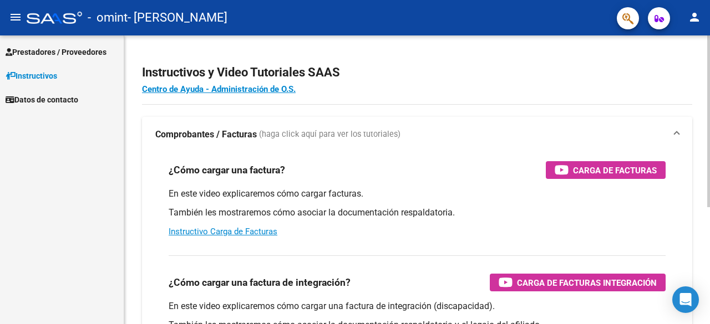
click at [705, 89] on div "Instructivos y Video Tutoriales SAAS Centro de Ayuda - Administración de O.S. C…" at bounding box center [418, 278] width 588 height 486
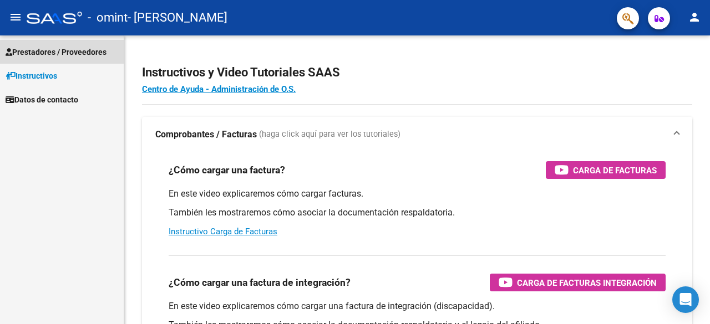
click at [49, 54] on span "Prestadores / Proveedores" at bounding box center [56, 52] width 101 height 12
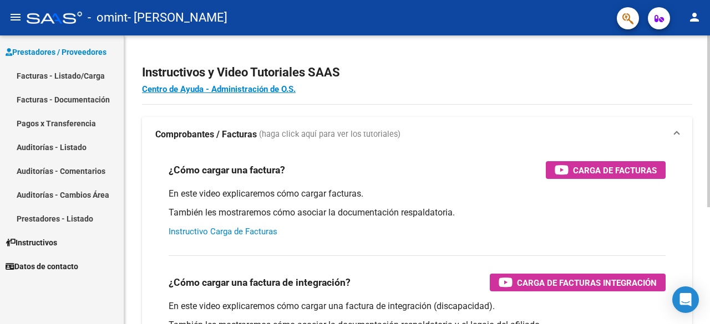
click at [237, 232] on link "Instructivo Carga de Facturas" at bounding box center [223, 232] width 109 height 10
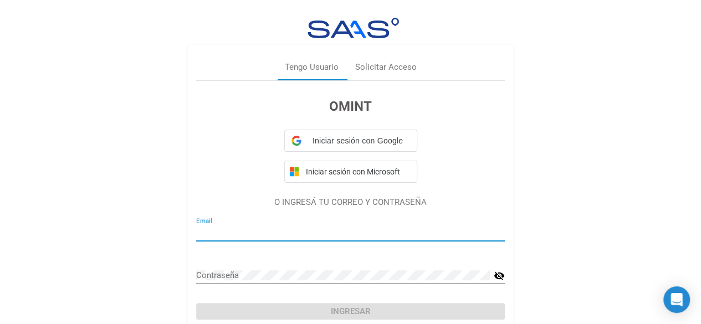
type input "[EMAIL_ADDRESS][DOMAIN_NAME]"
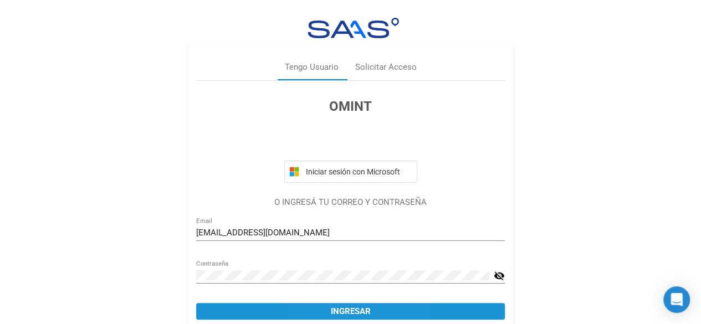
click at [327, 315] on button "Ingresar" at bounding box center [350, 311] width 309 height 17
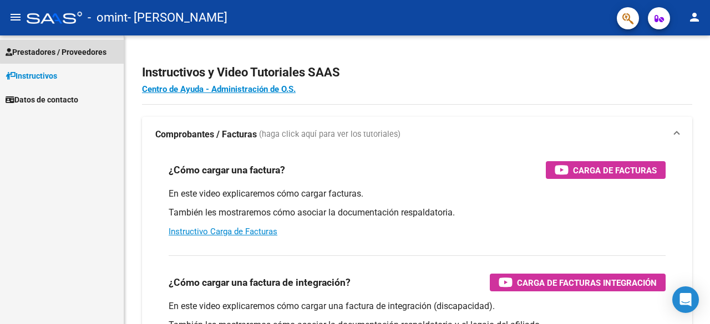
click at [67, 51] on span "Prestadores / Proveedores" at bounding box center [56, 52] width 101 height 12
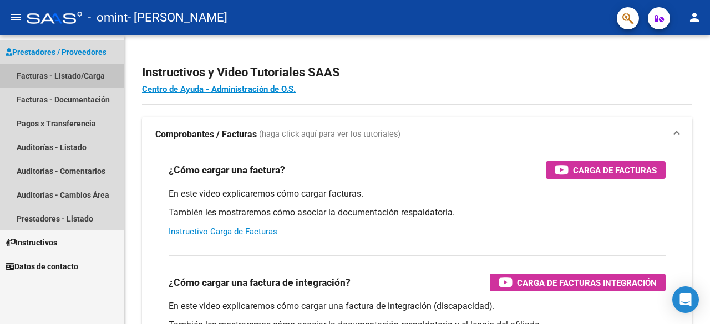
click at [52, 76] on link "Facturas - Listado/Carga" at bounding box center [62, 76] width 124 height 24
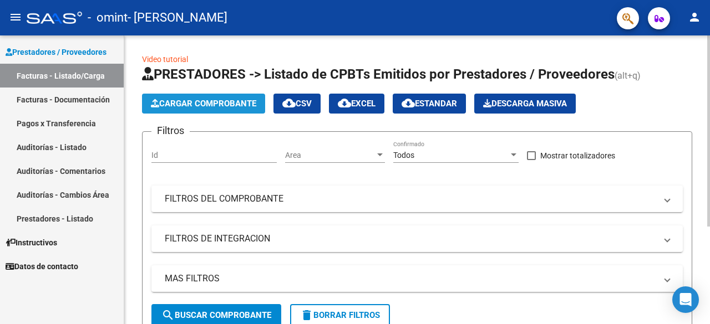
click at [210, 104] on span "Cargar Comprobante" at bounding box center [203, 104] width 105 height 10
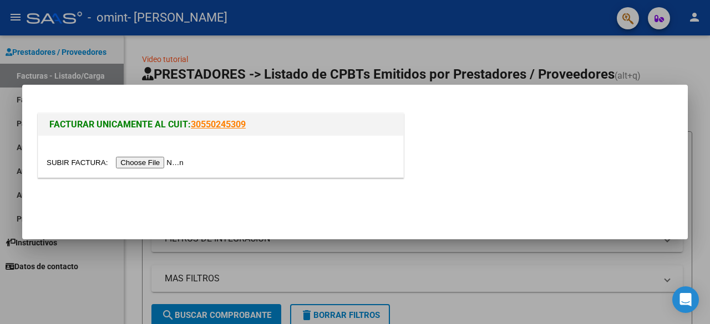
click at [154, 165] on input "file" at bounding box center [117, 163] width 140 height 12
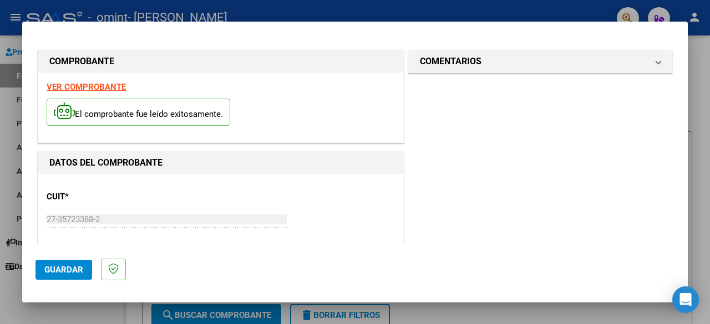
click at [54, 272] on span "Guardar" at bounding box center [63, 270] width 39 height 10
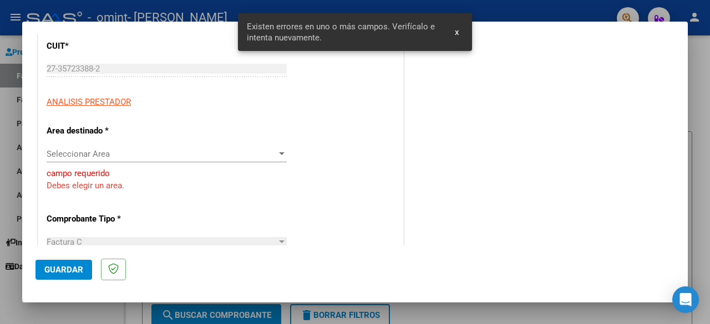
scroll to position [158, 0]
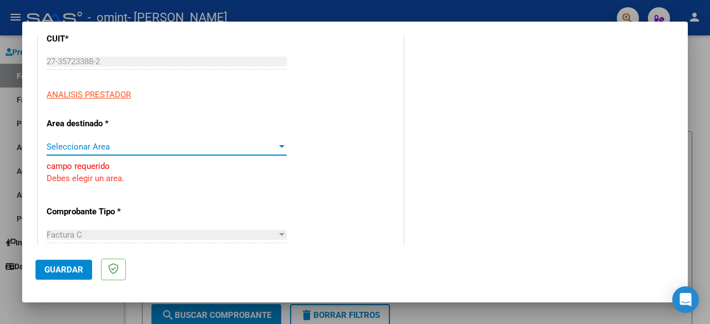
click at [280, 146] on div at bounding box center [282, 146] width 6 height 3
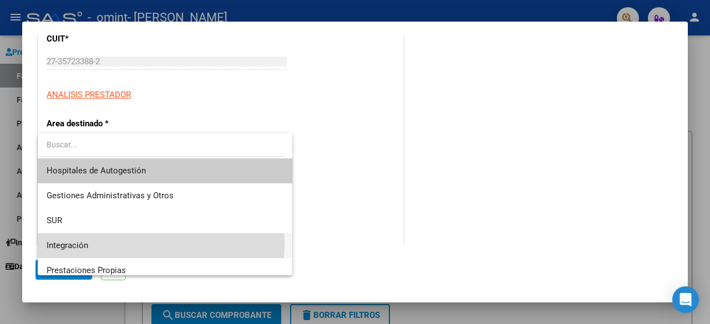
click at [101, 243] on span "Integración" at bounding box center [165, 245] width 237 height 25
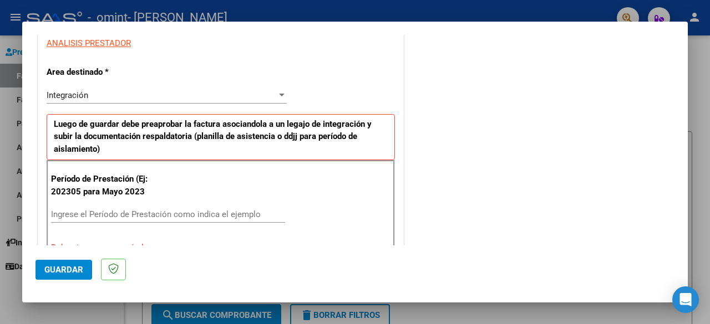
scroll to position [232, 0]
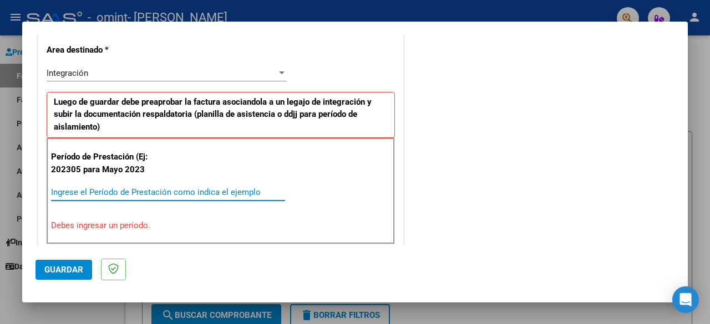
click at [119, 193] on input "Ingrese el Período de Prestación como indica el ejemplo" at bounding box center [168, 192] width 234 height 10
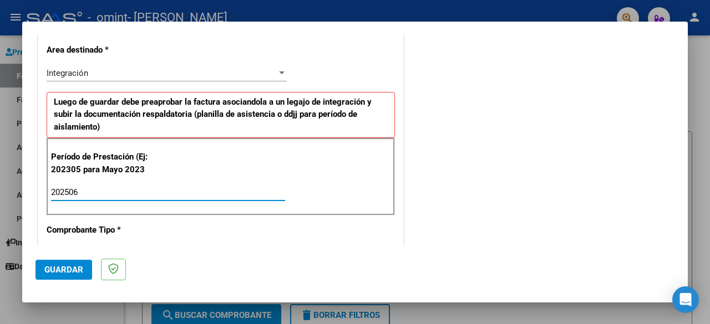
type input "202506"
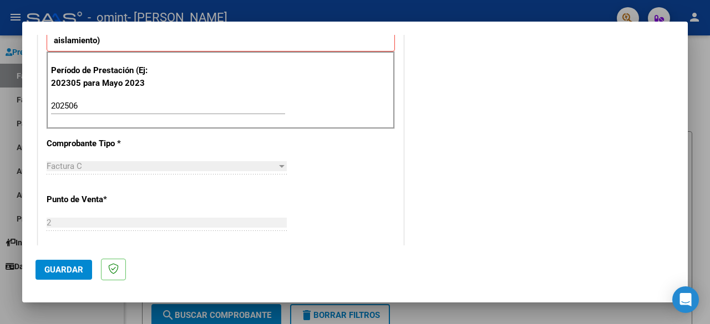
scroll to position [320, 0]
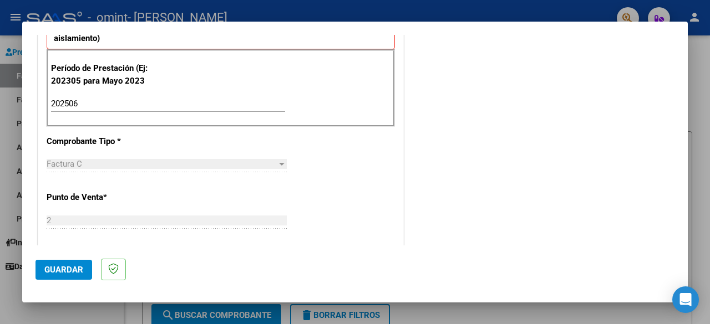
click at [279, 163] on div at bounding box center [282, 164] width 6 height 3
click at [84, 141] on p "Comprobante Tipo *" at bounding box center [99, 141] width 104 height 13
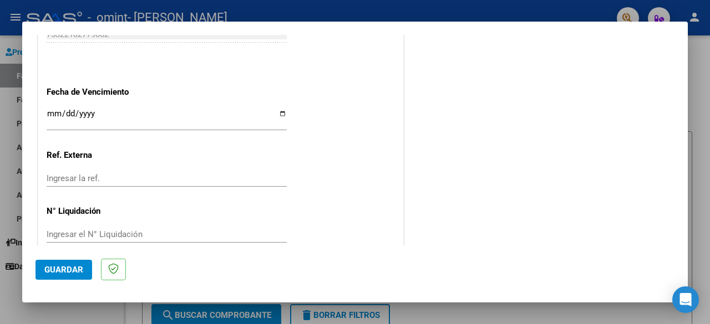
scroll to position [766, 0]
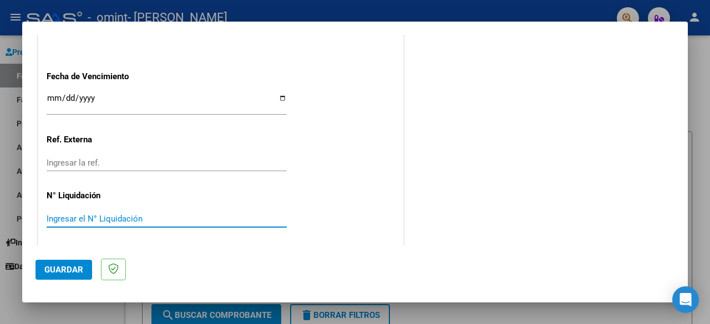
click at [178, 214] on input "Ingresar el N° Liquidación" at bounding box center [167, 219] width 240 height 10
type input "1"
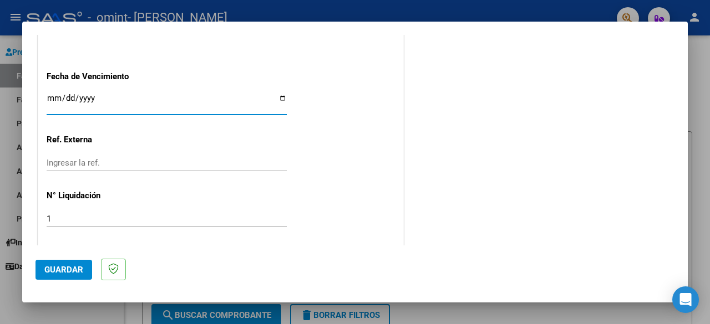
click at [279, 97] on input "Ingresar la fecha" at bounding box center [167, 103] width 240 height 18
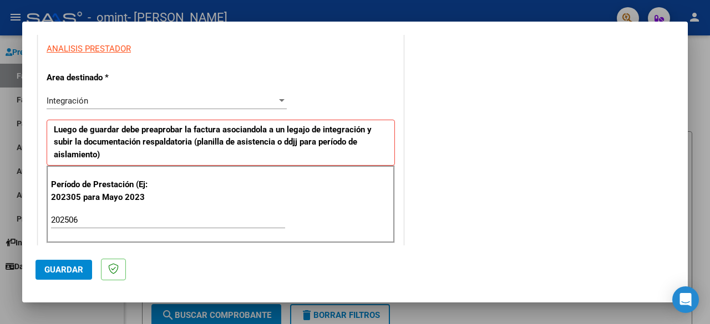
scroll to position [182, 0]
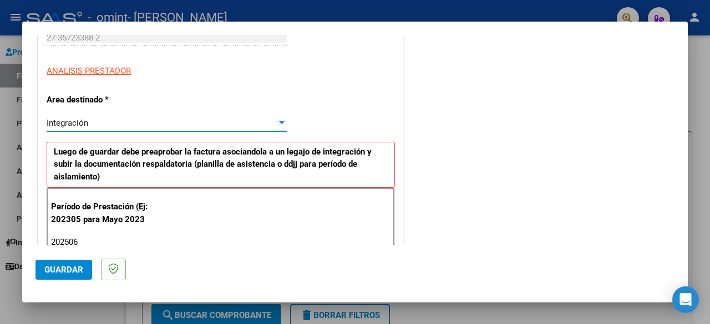
click at [279, 121] on div at bounding box center [282, 122] width 6 height 3
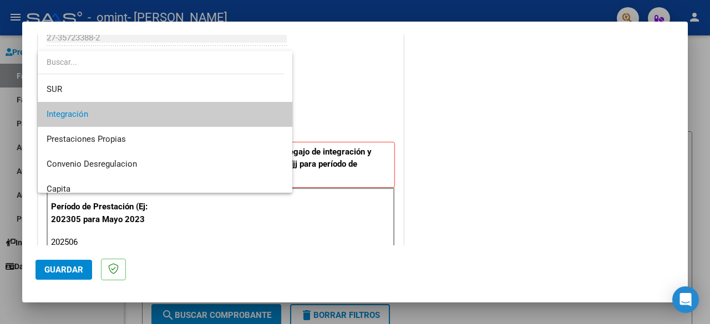
scroll to position [38, 0]
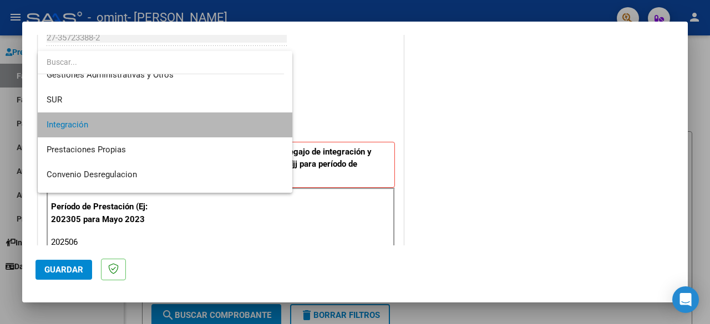
click at [199, 120] on span "Integración" at bounding box center [165, 125] width 237 height 25
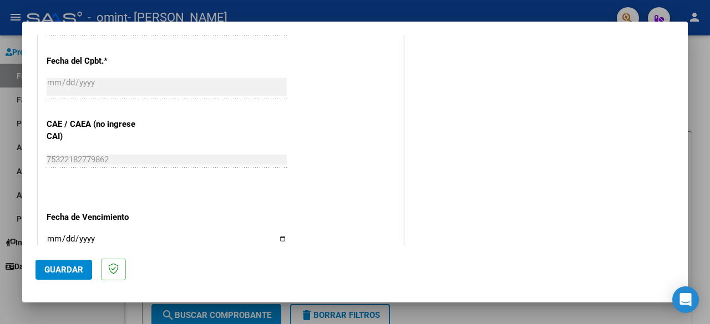
scroll to position [647, 0]
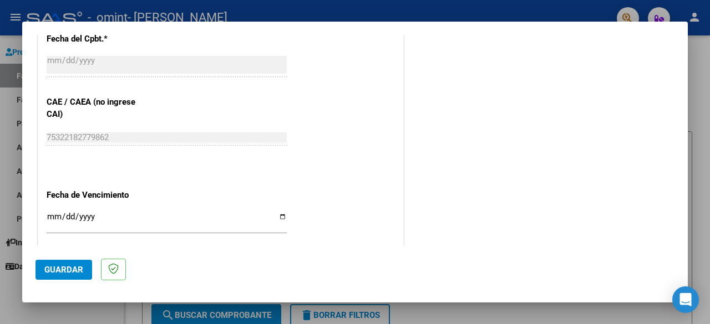
click at [49, 210] on div "Ingresar la fecha" at bounding box center [167, 222] width 240 height 24
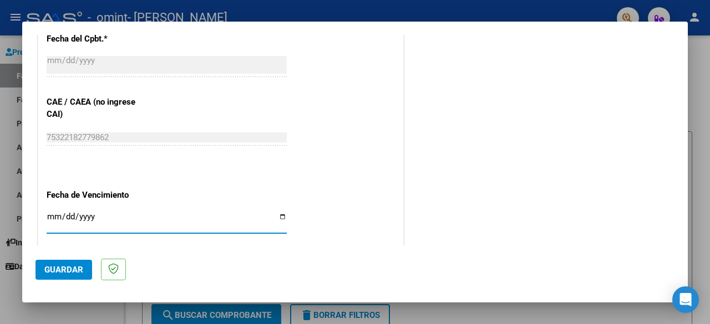
click at [282, 215] on input "Ingresar la fecha" at bounding box center [167, 221] width 240 height 18
type input "[DATE]"
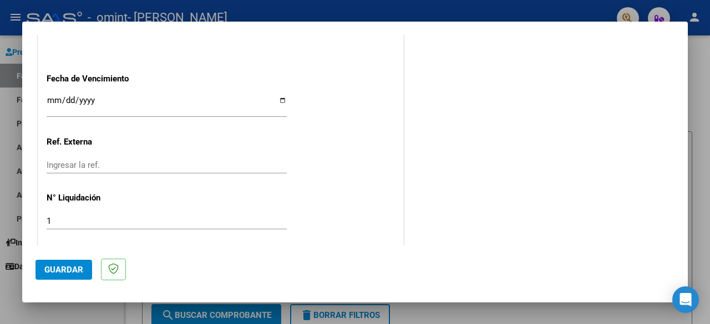
scroll to position [766, 0]
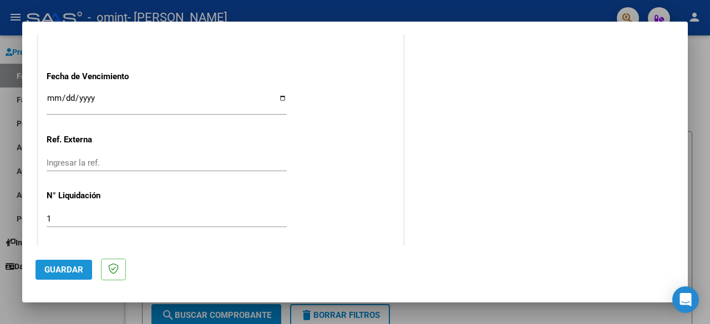
click at [55, 268] on span "Guardar" at bounding box center [63, 270] width 39 height 10
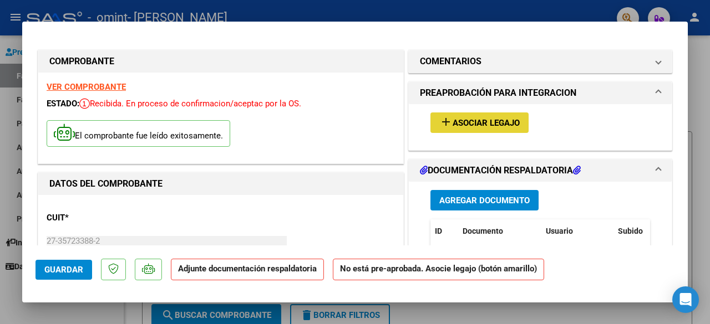
click at [484, 119] on span "Asociar Legajo" at bounding box center [485, 123] width 67 height 10
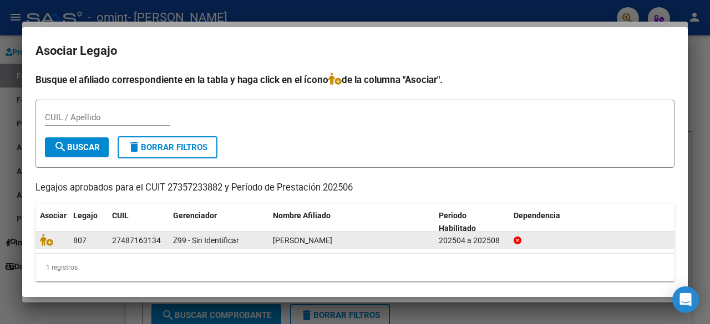
click at [335, 244] on div "[PERSON_NAME]" at bounding box center [351, 240] width 157 height 13
drag, startPoint x: 164, startPoint y: 239, endPoint x: 109, endPoint y: 239, distance: 55.4
click at [109, 239] on datatable-body-cell "27487163134" at bounding box center [138, 240] width 61 height 17
copy div "27487163134"
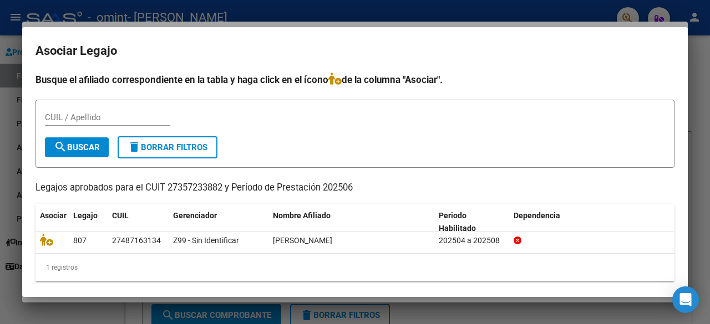
click at [61, 123] on div "CUIL / Apellido" at bounding box center [107, 117] width 125 height 17
paste input "27487163134"
type input "27487163134"
click at [85, 147] on span "search Buscar" at bounding box center [77, 147] width 46 height 10
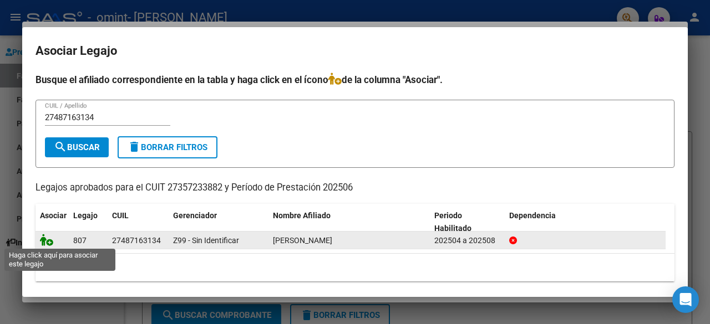
click at [45, 240] on icon at bounding box center [46, 240] width 13 height 12
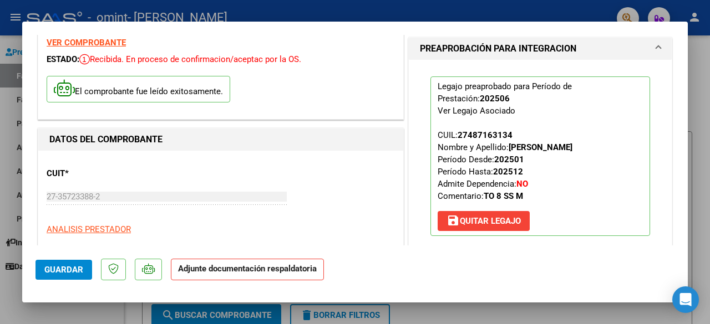
scroll to position [96, 0]
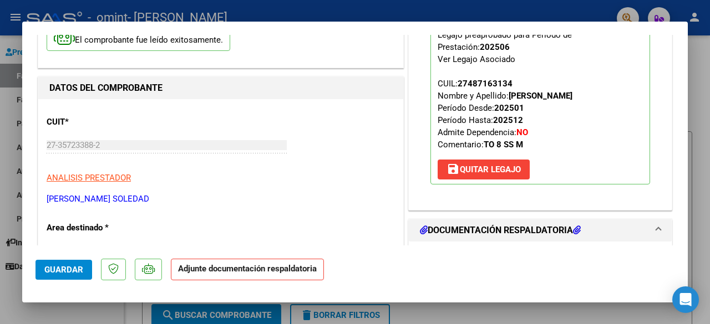
click at [554, 228] on h1 "DOCUMENTACIÓN RESPALDATORIA" at bounding box center [500, 230] width 161 height 13
click at [579, 230] on icon at bounding box center [577, 230] width 8 height 9
click at [652, 226] on mat-expansion-panel-header "DOCUMENTACIÓN RESPALDATORIA" at bounding box center [540, 231] width 263 height 22
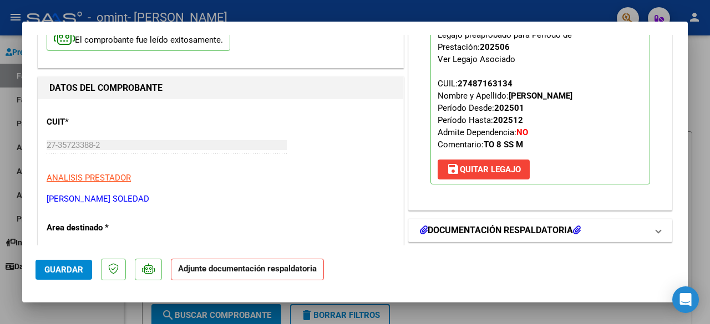
click at [550, 232] on h1 "DOCUMENTACIÓN RESPALDATORIA" at bounding box center [500, 230] width 161 height 13
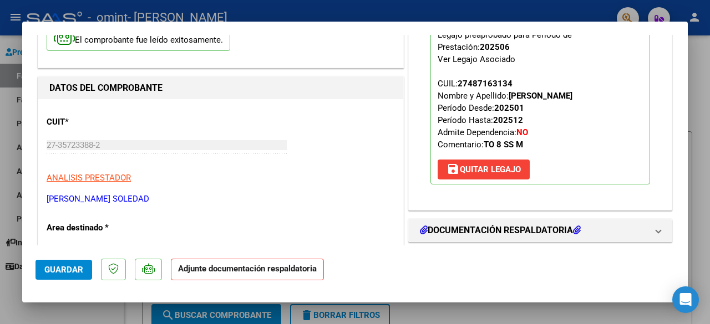
click at [536, 266] on mat-dialog-actions "Guardar Adjunte documentación respaldatoria" at bounding box center [354, 268] width 639 height 44
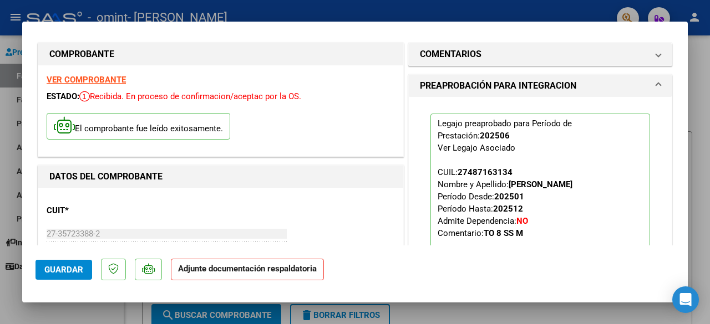
scroll to position [0, 0]
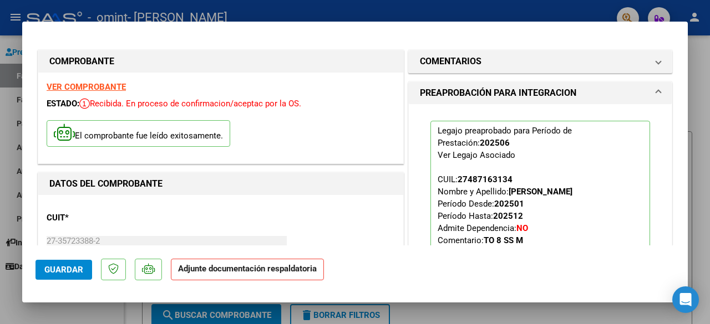
click at [656, 90] on span at bounding box center [658, 92] width 4 height 13
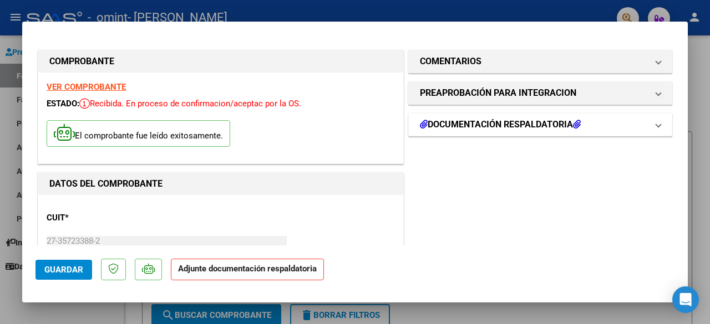
click at [552, 121] on h1 "DOCUMENTACIÓN RESPALDATORIA" at bounding box center [500, 124] width 161 height 13
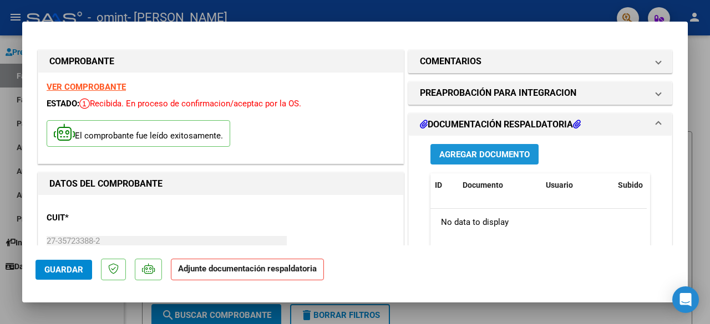
click at [481, 152] on span "Agregar Documento" at bounding box center [484, 155] width 90 height 10
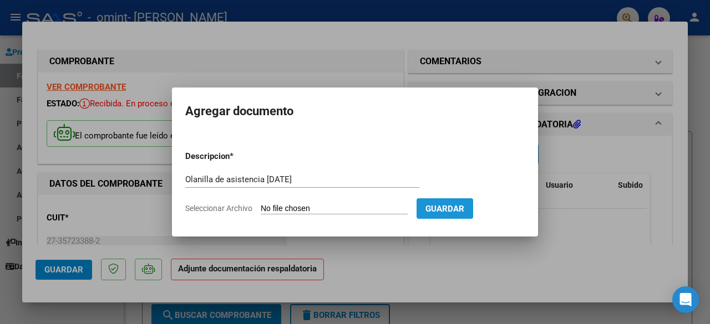
click at [452, 207] on span "Guardar" at bounding box center [444, 209] width 39 height 10
click at [191, 177] on input "Olanilla de asistencia [DATE]" at bounding box center [302, 180] width 234 height 10
type input "Planilla de asistencia [DATE]"
click at [280, 205] on input "Seleccionar Archivo" at bounding box center [334, 209] width 147 height 11
type input "C:\fakepath\Planilla de asistencia [DATE] firmadas.jpg"
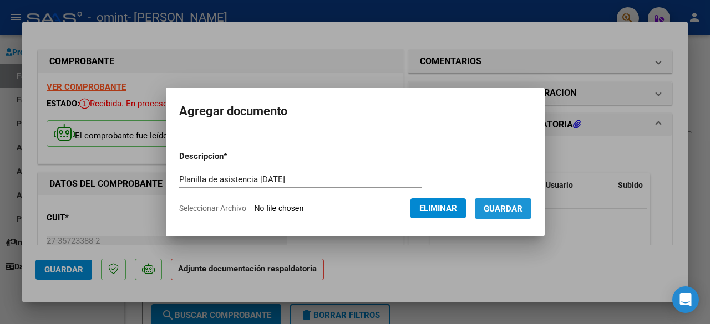
click at [513, 204] on span "Guardar" at bounding box center [502, 209] width 39 height 10
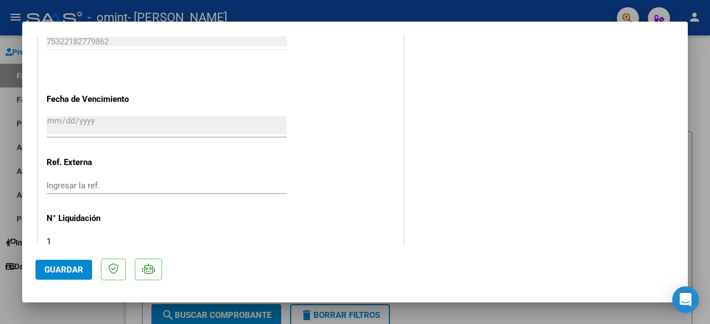
scroll to position [792, 0]
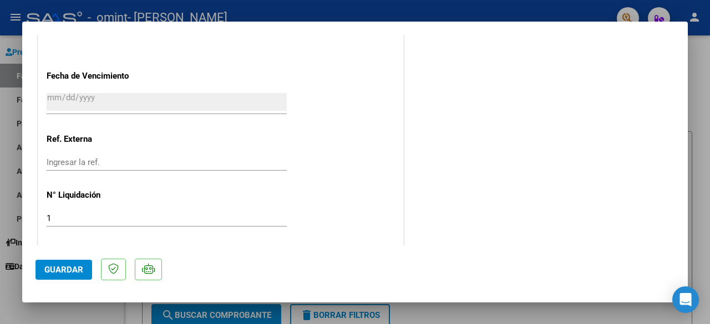
click at [63, 267] on span "Guardar" at bounding box center [63, 270] width 39 height 10
click at [534, 17] on div at bounding box center [355, 162] width 710 height 324
type input "$ 0,00"
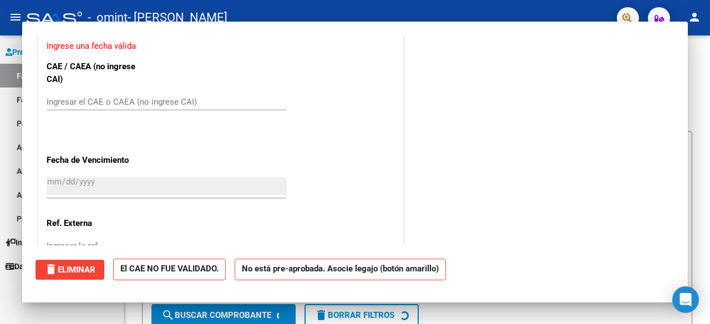
scroll to position [0, 0]
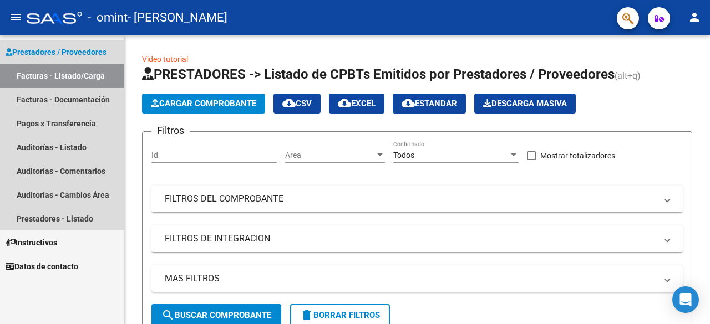
click at [60, 74] on link "Facturas - Listado/Carga" at bounding box center [62, 76] width 124 height 24
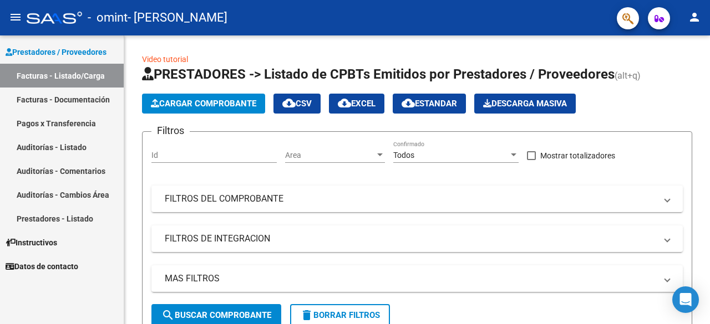
click at [74, 75] on link "Facturas - Listado/Carga" at bounding box center [62, 76] width 124 height 24
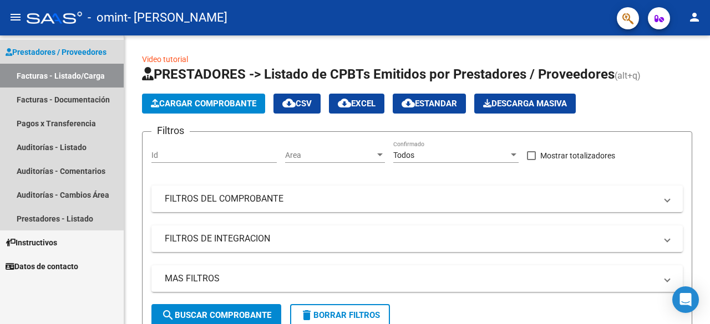
click at [74, 75] on link "Facturas - Listado/Carga" at bounding box center [62, 76] width 124 height 24
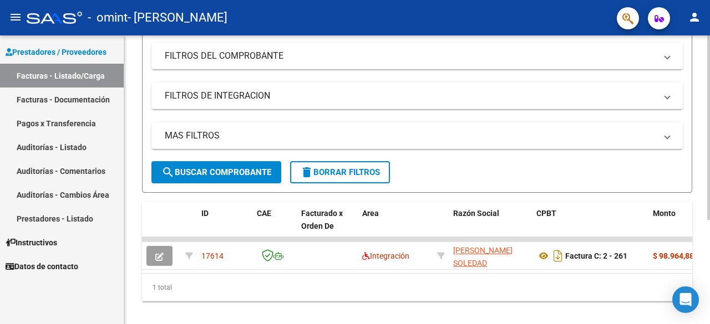
scroll to position [163, 0]
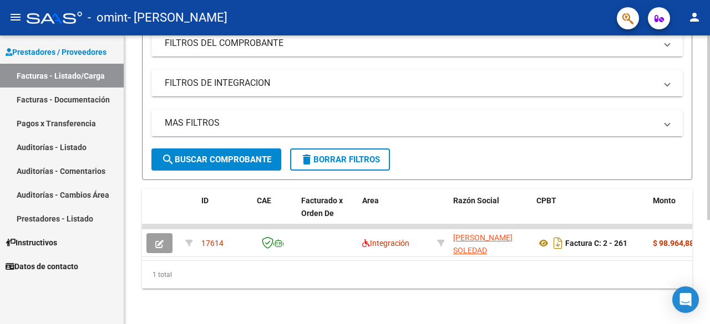
click at [709, 301] on div at bounding box center [708, 232] width 3 height 185
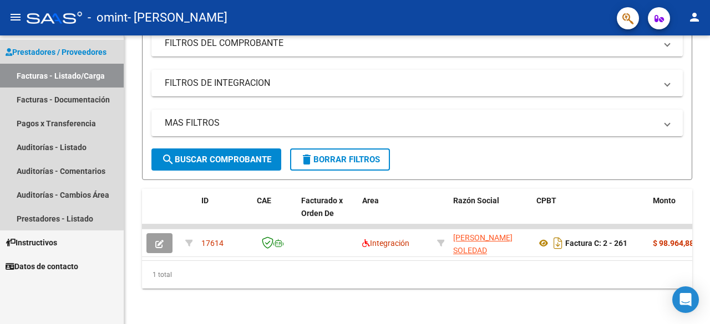
click at [54, 80] on link "Facturas - Listado/Carga" at bounding box center [62, 76] width 124 height 24
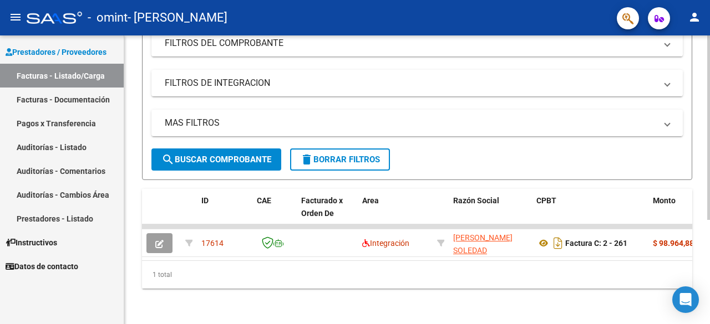
scroll to position [158, 0]
click at [708, 192] on div at bounding box center [708, 232] width 3 height 185
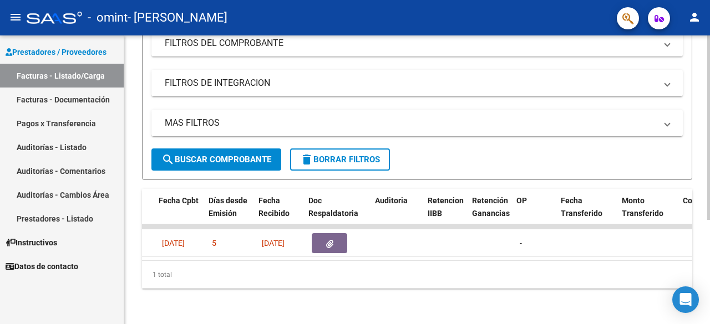
scroll to position [0, 560]
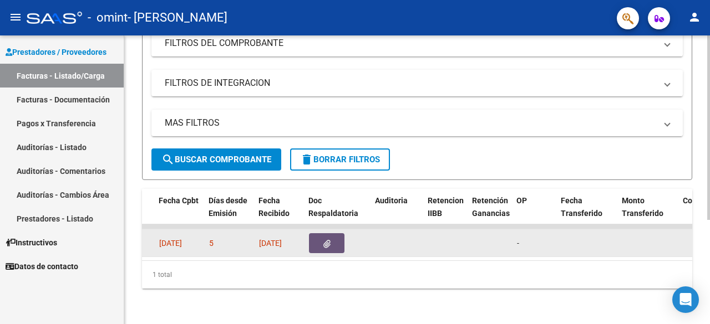
click at [326, 245] on button "button" at bounding box center [326, 243] width 35 height 20
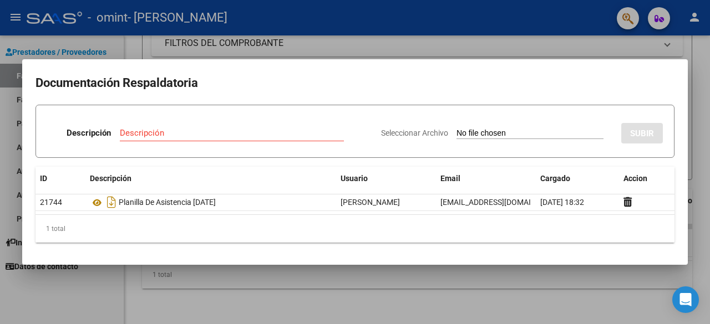
click at [697, 98] on div at bounding box center [355, 162] width 710 height 324
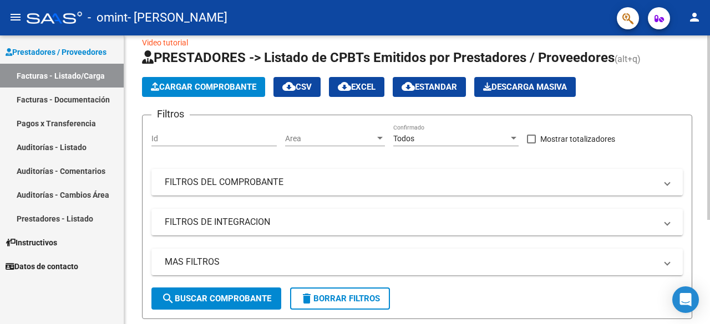
scroll to position [0, 0]
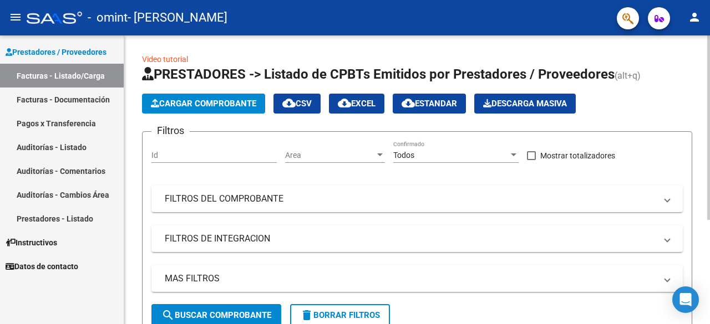
click at [696, 44] on div "Video tutorial PRESTADORES -> Listado de CPBTs Emitidos por Prestadores / Prove…" at bounding box center [418, 257] width 588 height 445
click at [215, 99] on span "Cargar Comprobante" at bounding box center [203, 104] width 105 height 10
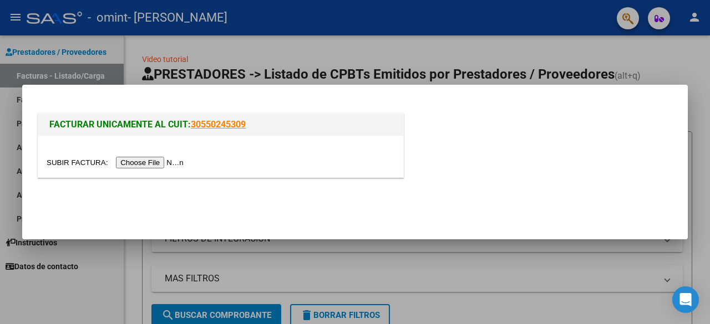
click at [168, 162] on input "file" at bounding box center [117, 163] width 140 height 12
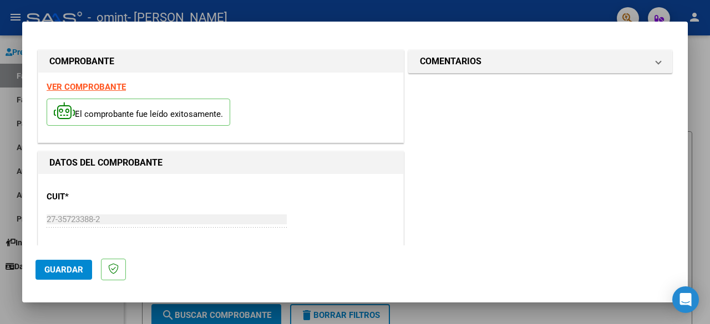
click at [68, 267] on span "Guardar" at bounding box center [63, 270] width 39 height 10
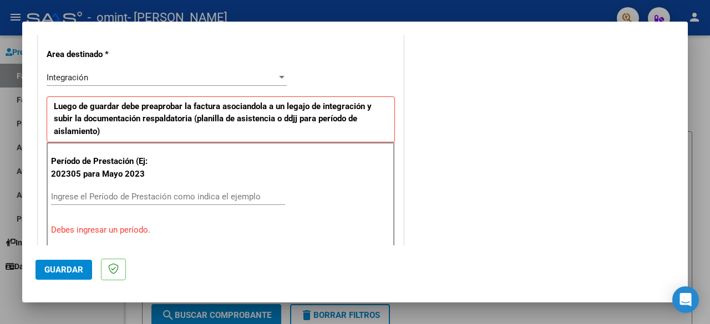
scroll to position [229, 0]
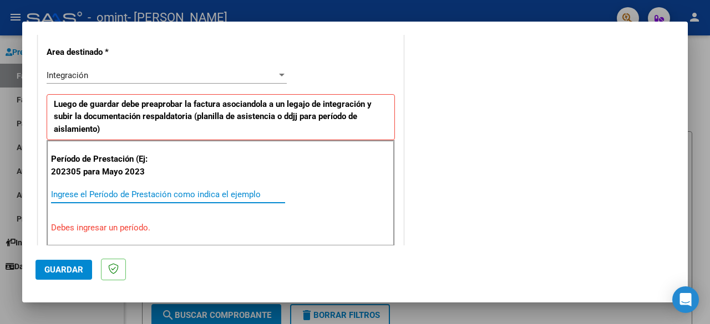
click at [86, 191] on input "Ingrese el Período de Prestación como indica el ejemplo" at bounding box center [168, 195] width 234 height 10
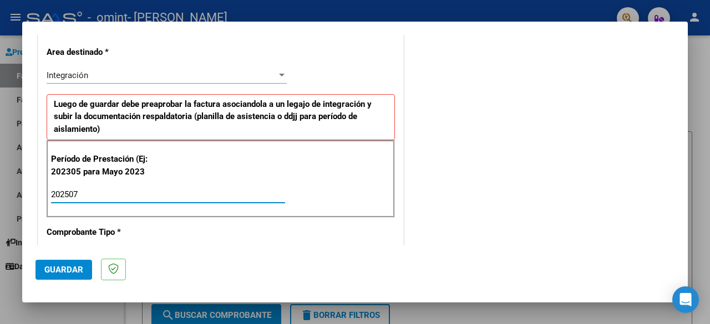
type input "202507"
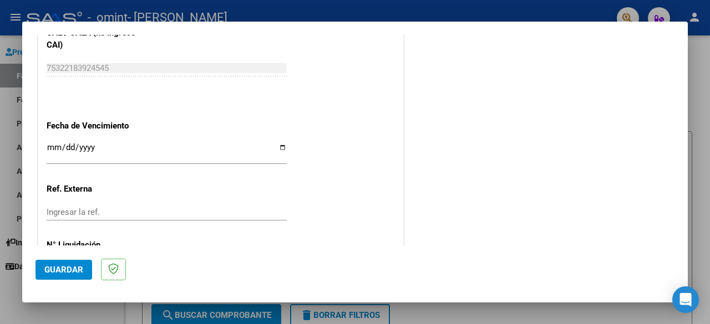
scroll to position [717, 0]
click at [278, 147] on input "Ingresar la fecha" at bounding box center [167, 151] width 240 height 18
type input "[DATE]"
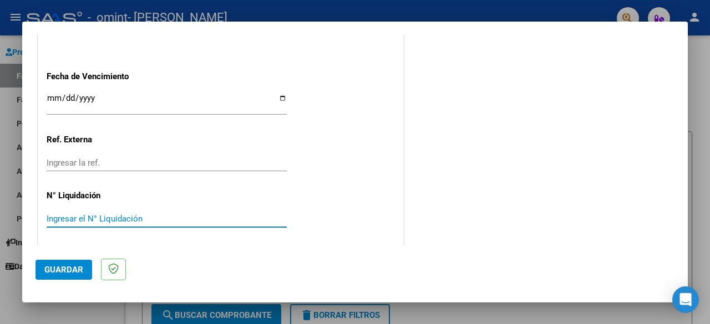
click at [139, 215] on input "Ingresar el N° Liquidación" at bounding box center [167, 219] width 240 height 10
type input "2"
click at [63, 274] on span "Guardar" at bounding box center [63, 270] width 39 height 10
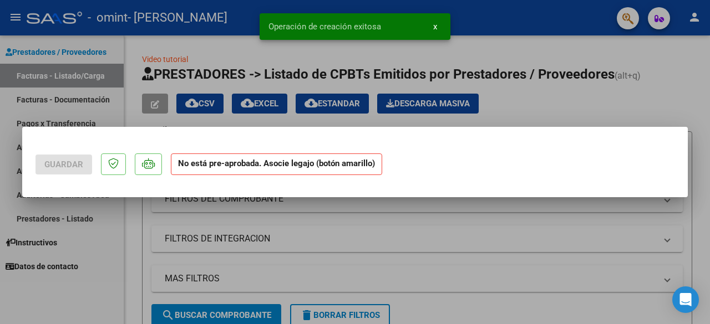
scroll to position [0, 0]
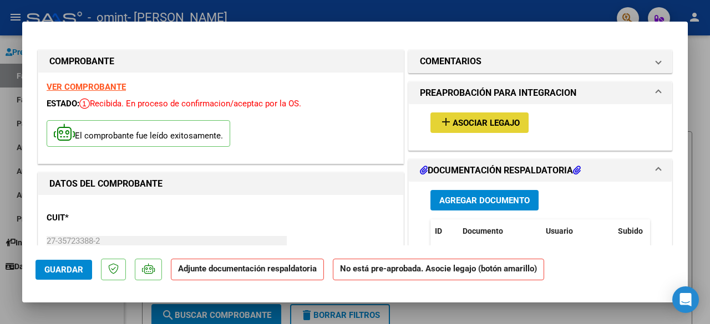
click at [489, 123] on span "Asociar Legajo" at bounding box center [485, 123] width 67 height 10
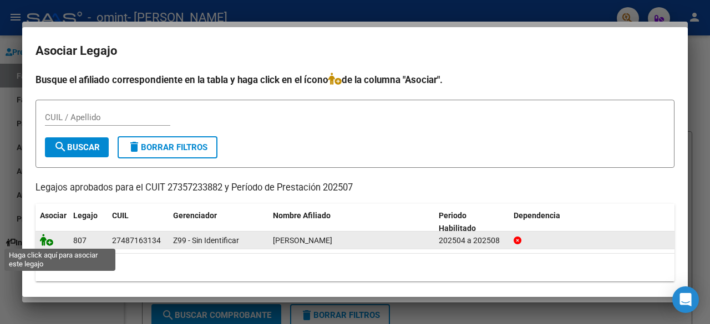
click at [47, 242] on icon at bounding box center [46, 240] width 13 height 12
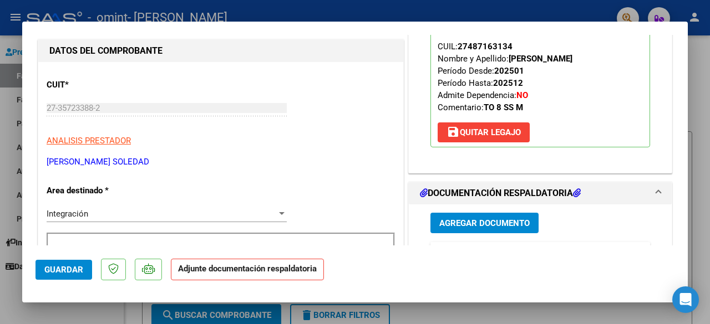
scroll to position [162, 0]
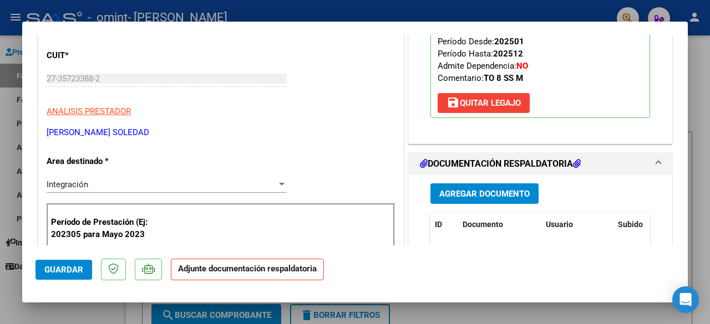
click at [497, 191] on span "Agregar Documento" at bounding box center [484, 194] width 90 height 10
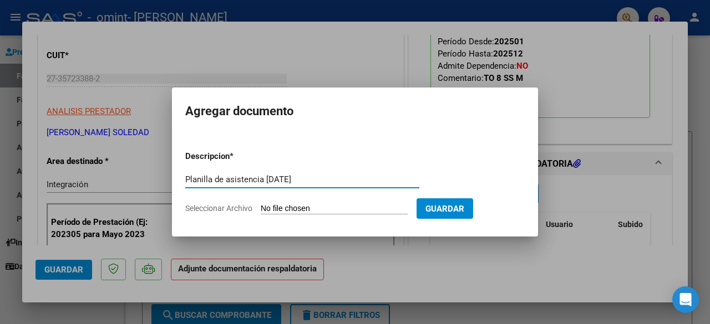
type input "Planilla de asistencia [DATE]"
click at [277, 206] on input "Seleccionar Archivo" at bounding box center [334, 209] width 147 height 11
type input "C:\fakepath\Planilla de asistencia [DATE] firmadas.jpg"
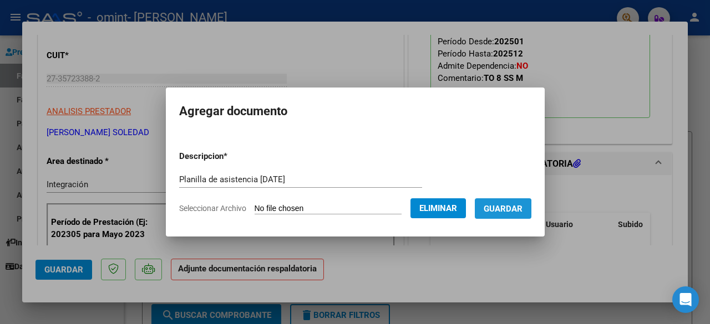
click at [509, 210] on span "Guardar" at bounding box center [502, 209] width 39 height 10
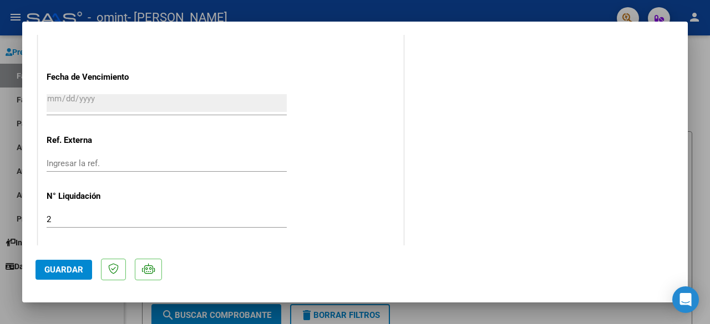
scroll to position [792, 0]
click at [73, 274] on span "Guardar" at bounding box center [63, 270] width 39 height 10
click at [476, 13] on div at bounding box center [355, 162] width 710 height 324
type input "$ 0,00"
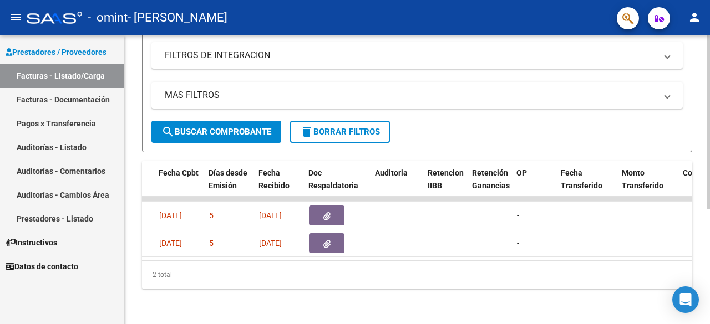
scroll to position [191, 0]
click at [708, 239] on div at bounding box center [708, 238] width 3 height 174
